Goal: Transaction & Acquisition: Purchase product/service

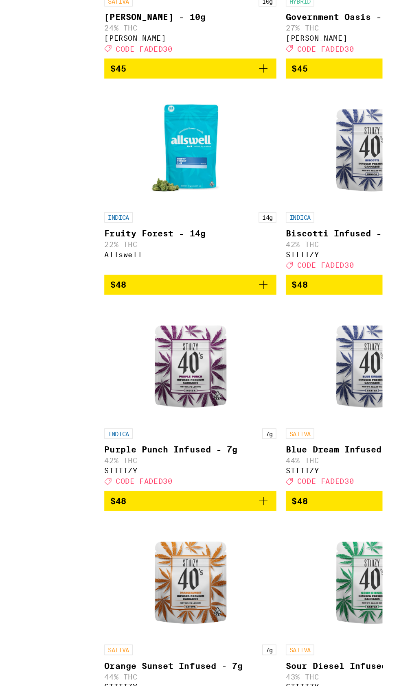
scroll to position [2542, 0]
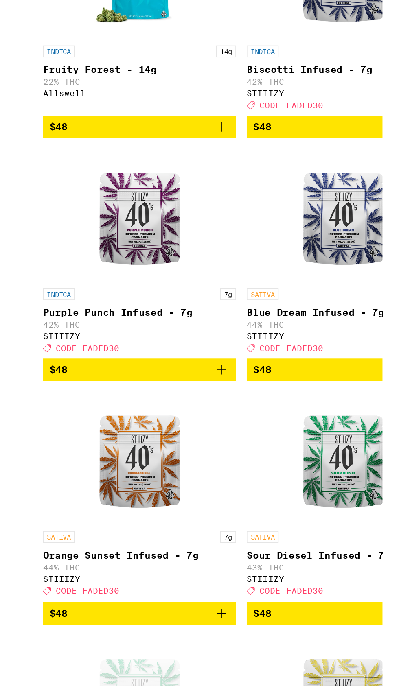
click at [255, 516] on icon "Add to bag" at bounding box center [259, 511] width 10 height 10
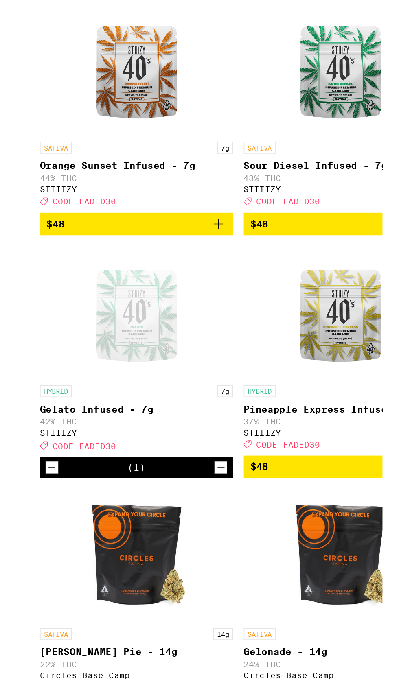
scroll to position [2715, 0]
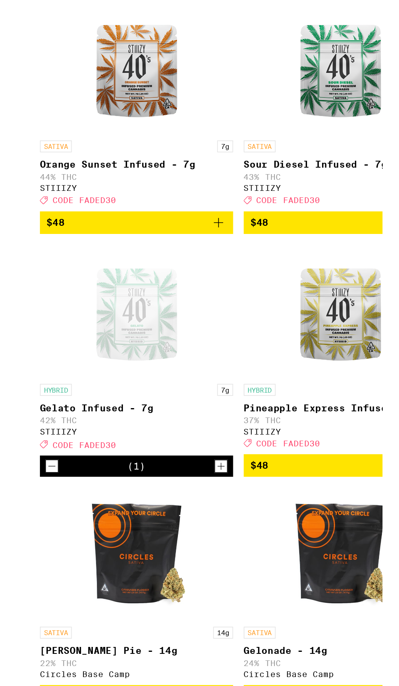
click at [256, 457] on link "SATIVA 7g Orange Sunset Infused - 7g 44% THC STIIIZY Deal Created with Sketch. …" at bounding box center [208, 392] width 118 height 129
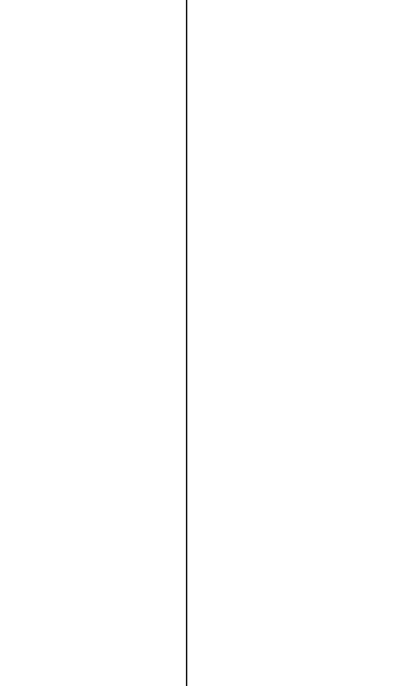
scroll to position [2715, 0]
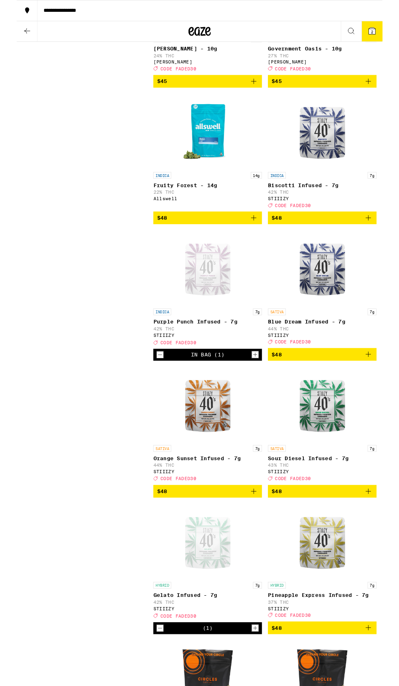
scroll to position [2648, 0]
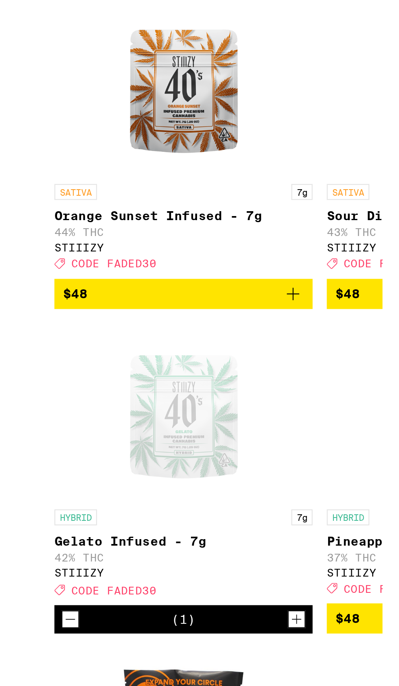
click at [260, 536] on icon "Add to bag" at bounding box center [259, 531] width 10 height 10
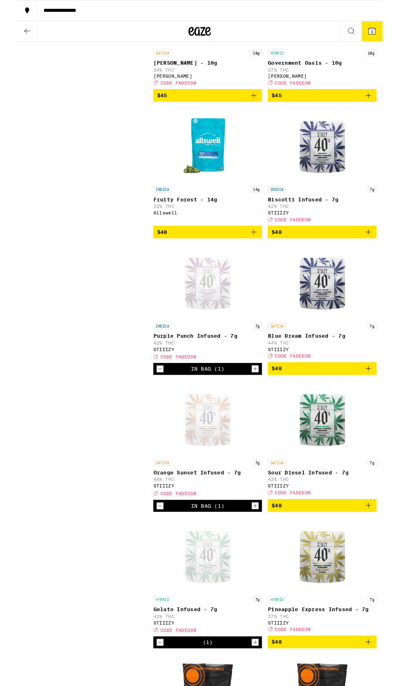
scroll to position [2625, 0]
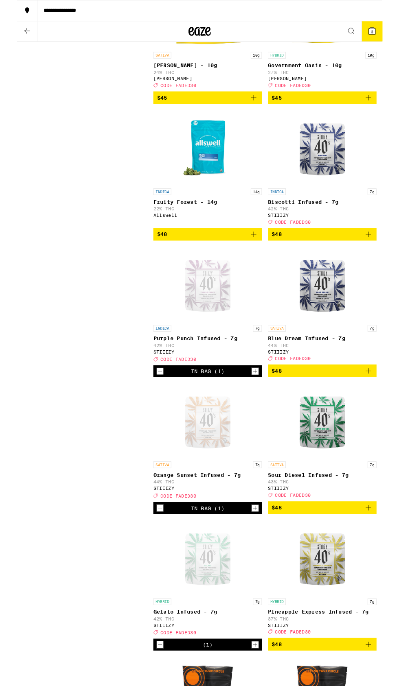
click at [383, 15] on button "**********" at bounding box center [199, 11] width 399 height 23
